Goal: Information Seeking & Learning: Learn about a topic

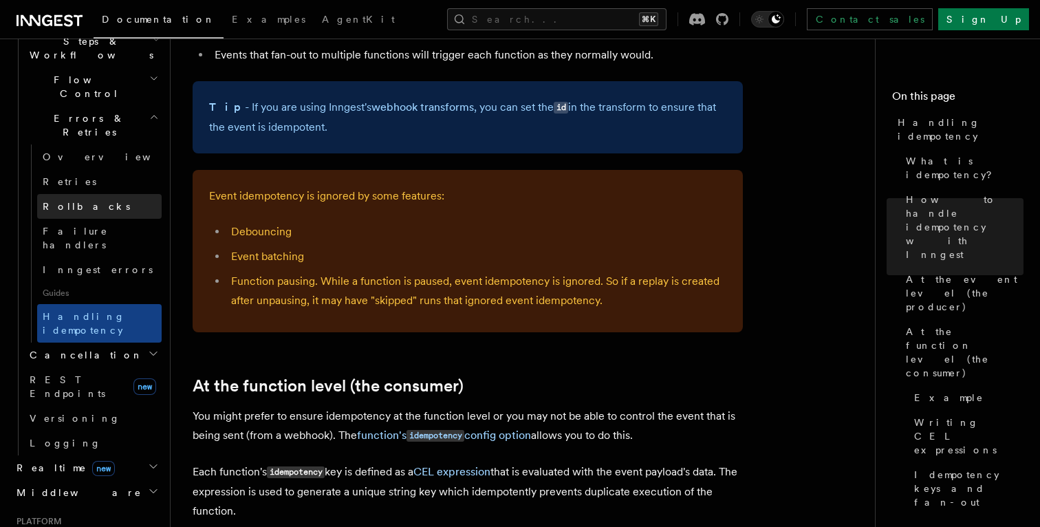
scroll to position [476, 0]
click at [578, 22] on button "Search... ⌘K" at bounding box center [556, 19] width 219 height 22
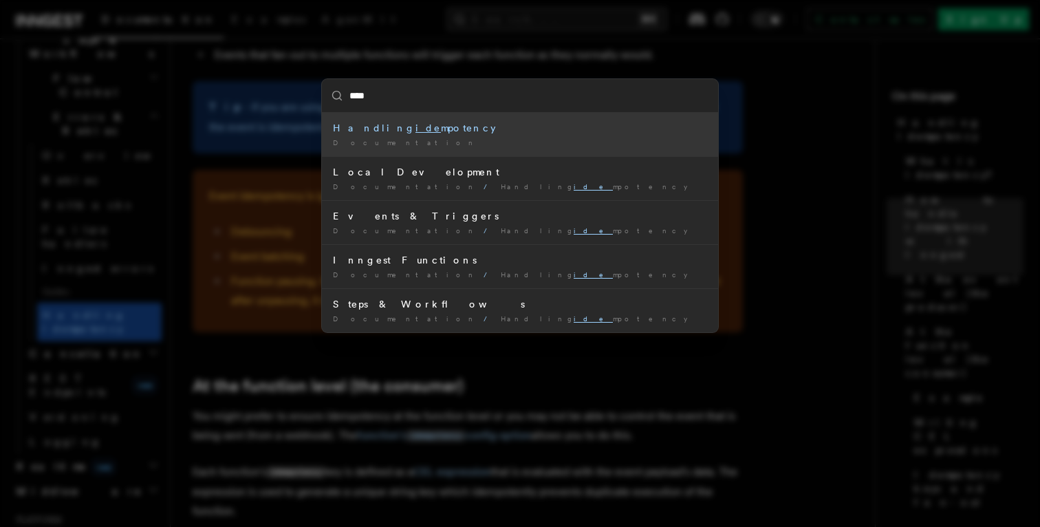
type input "*****"
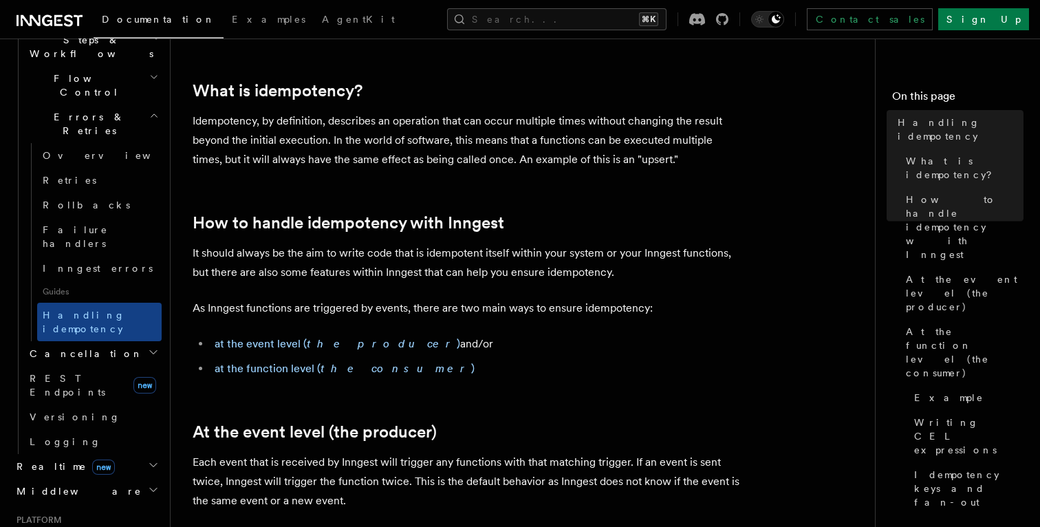
scroll to position [138, 0]
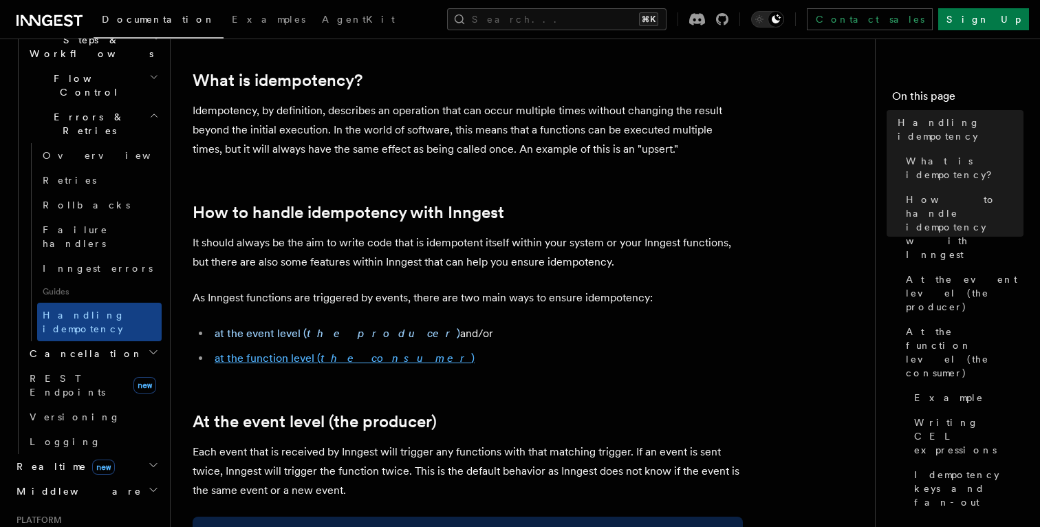
click at [320, 358] on em "the consumer" at bounding box center [395, 357] width 151 height 13
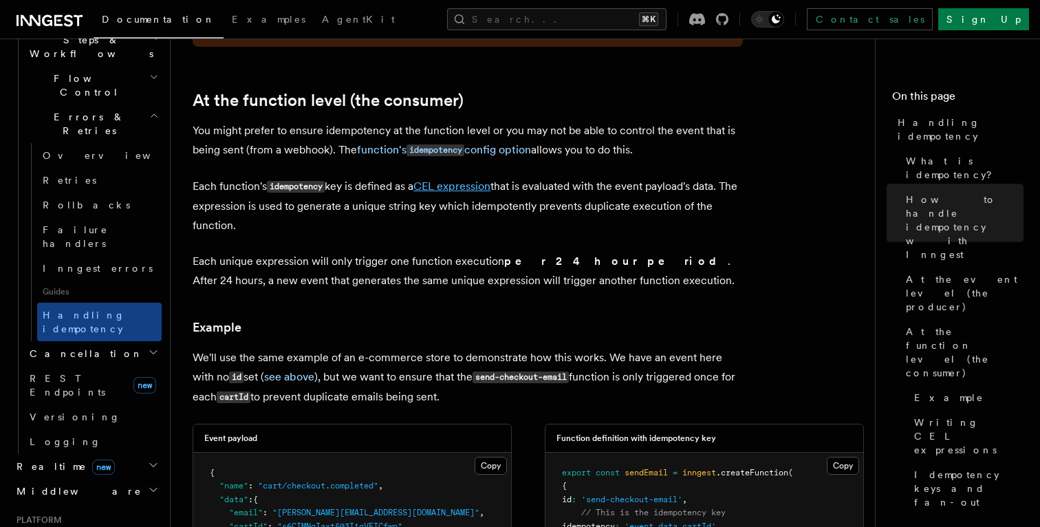
scroll to position [1585, 0]
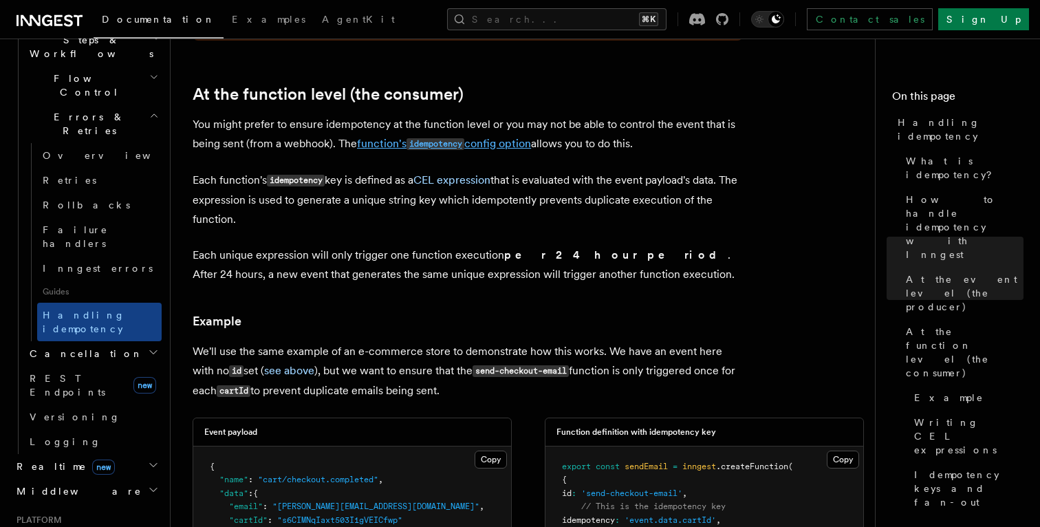
click at [440, 138] on code "idempotency" at bounding box center [435, 144] width 58 height 12
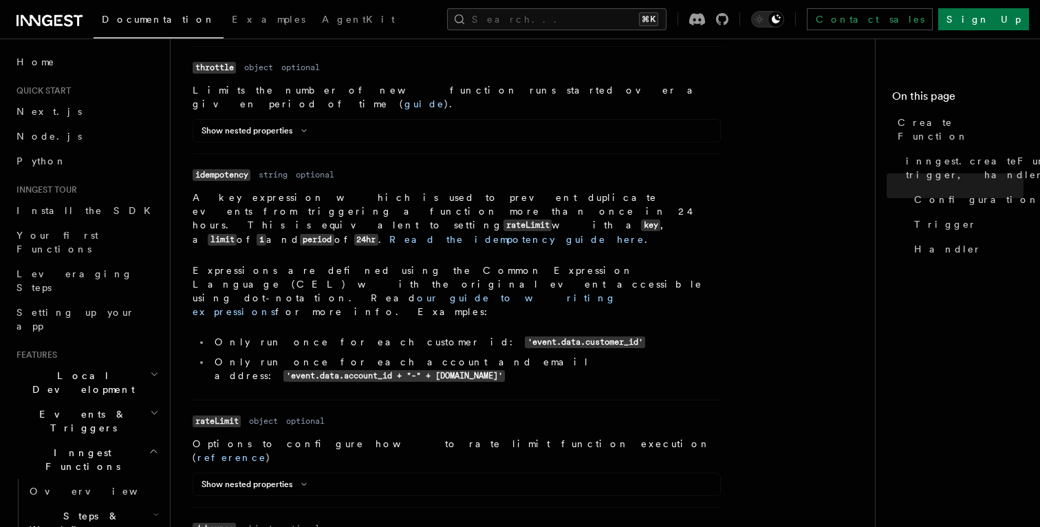
scroll to position [722, 0]
click at [468, 190] on dd "A key expression which is used to prevent duplicate events from triggering a fu…" at bounding box center [457, 289] width 528 height 198
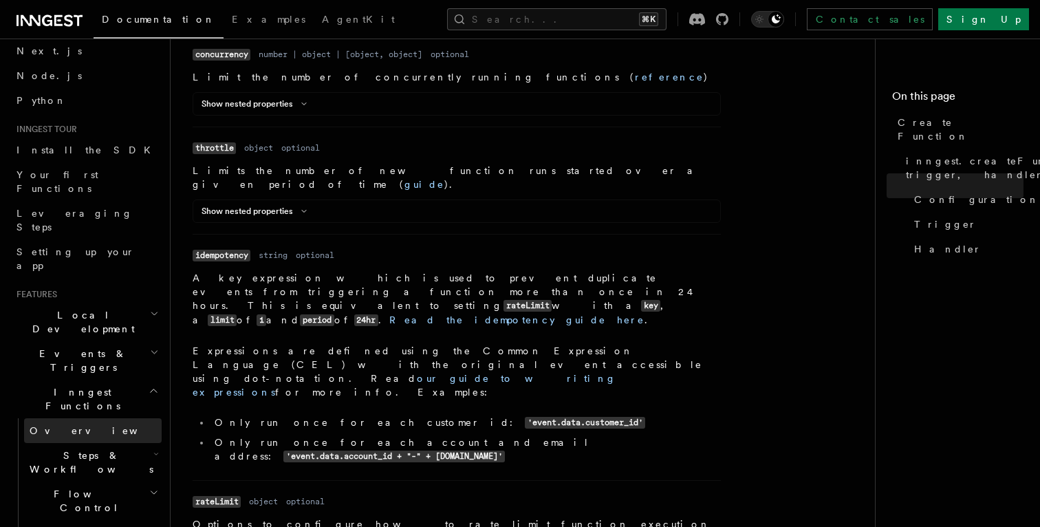
scroll to position [43, 0]
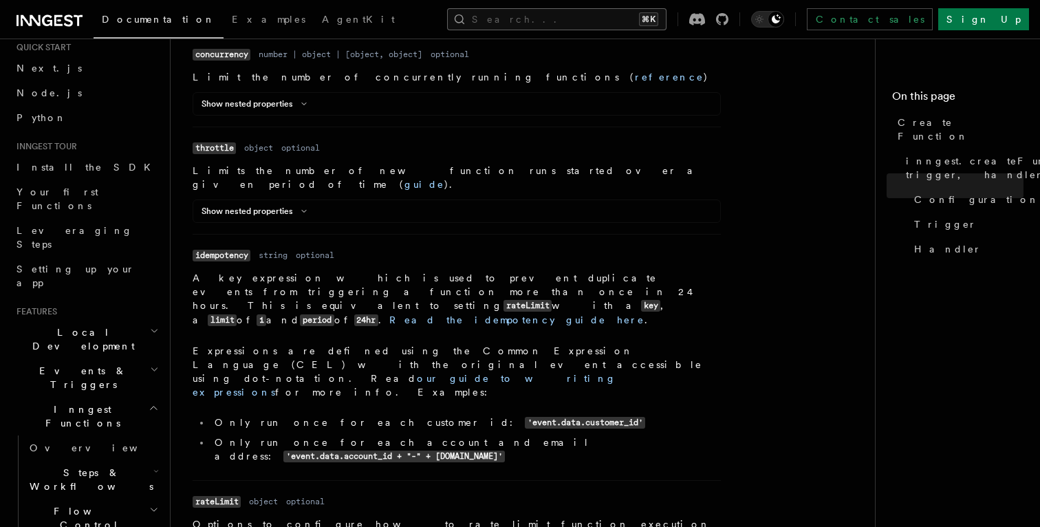
click at [556, 21] on button "Search... ⌘K" at bounding box center [556, 19] width 219 height 22
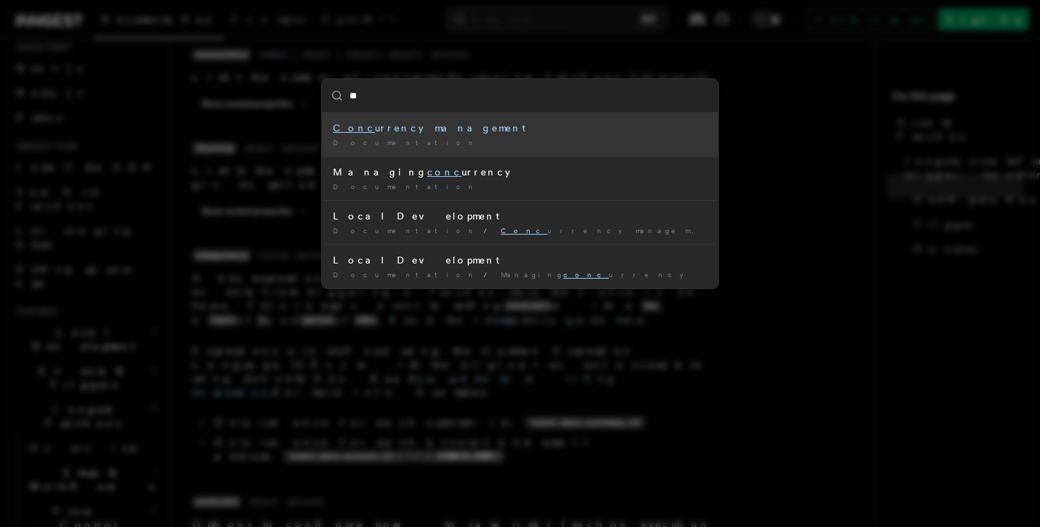
type input "*"
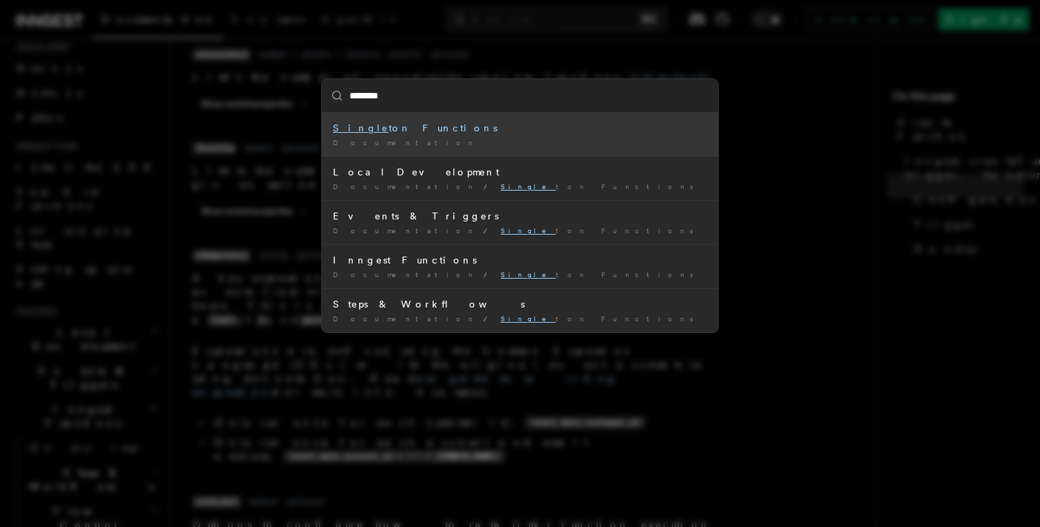
type input "*********"
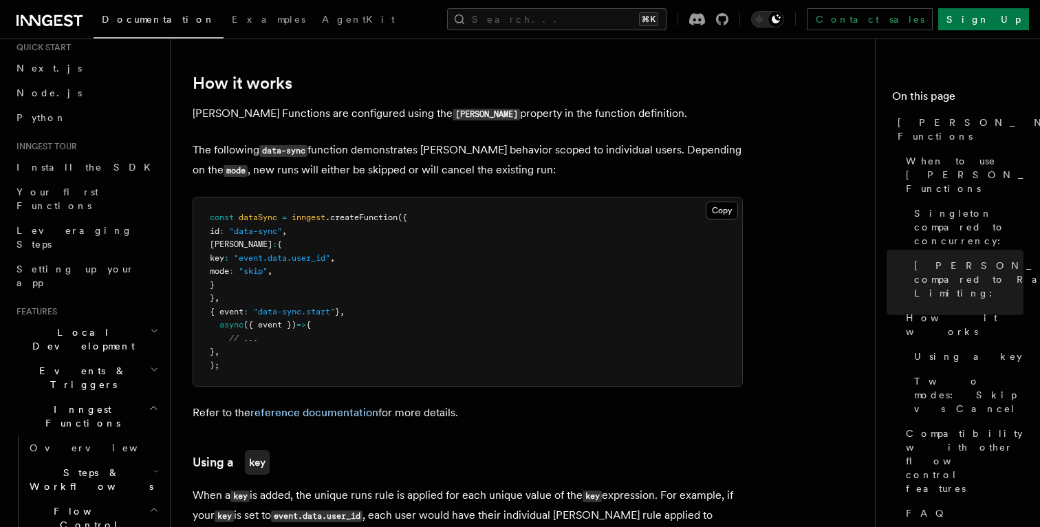
scroll to position [945, 0]
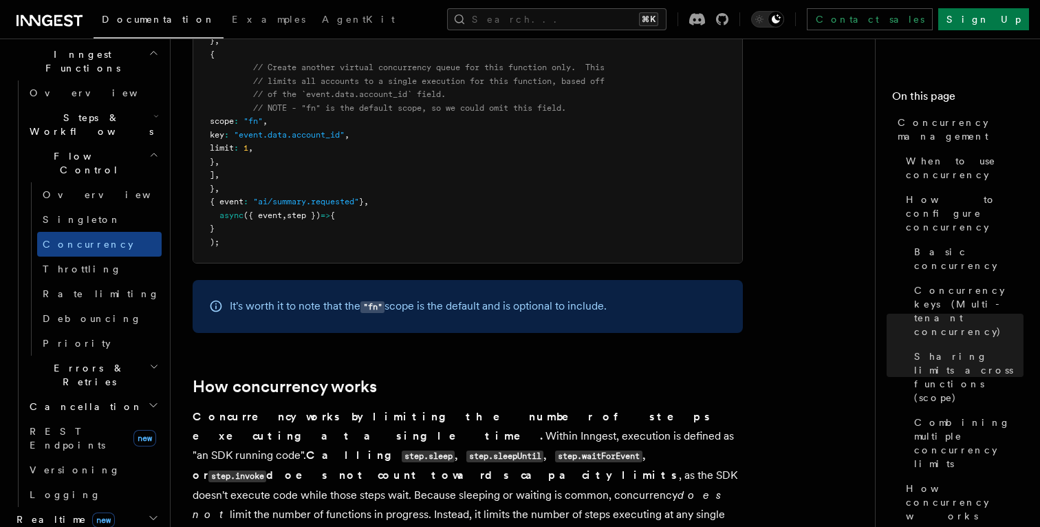
scroll to position [4818, 0]
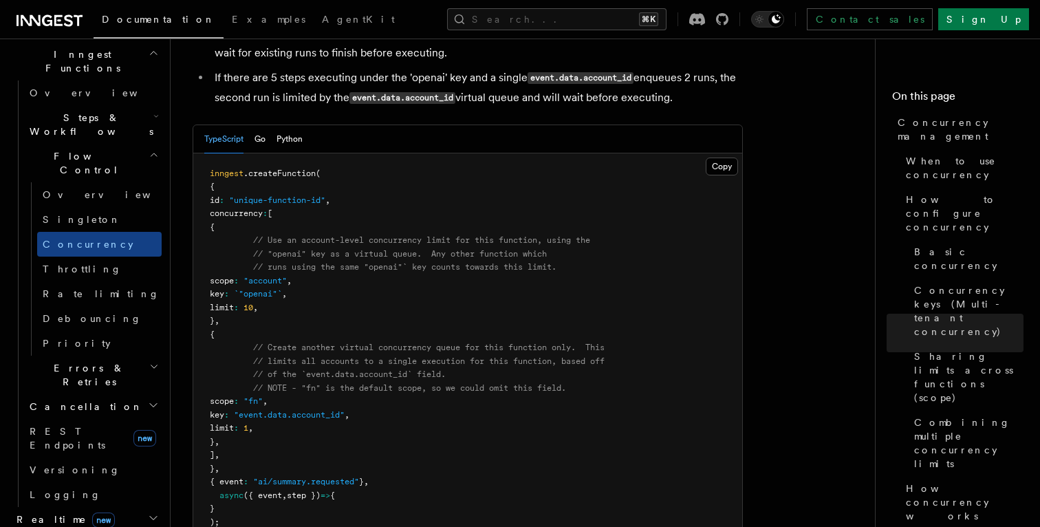
scroll to position [2280, 0]
